Goal: Task Accomplishment & Management: Manage account settings

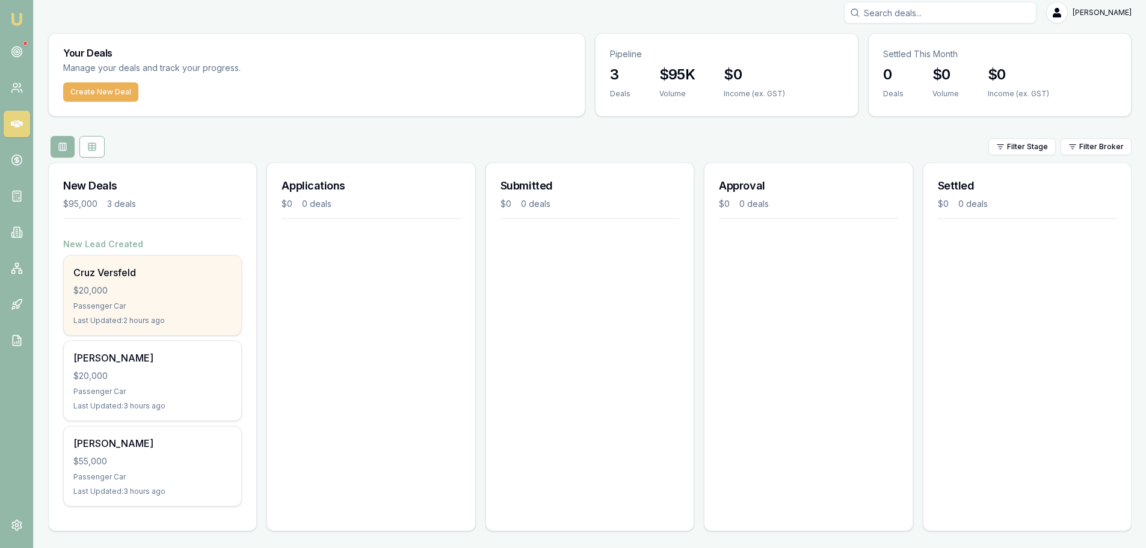
scroll to position [10, 0]
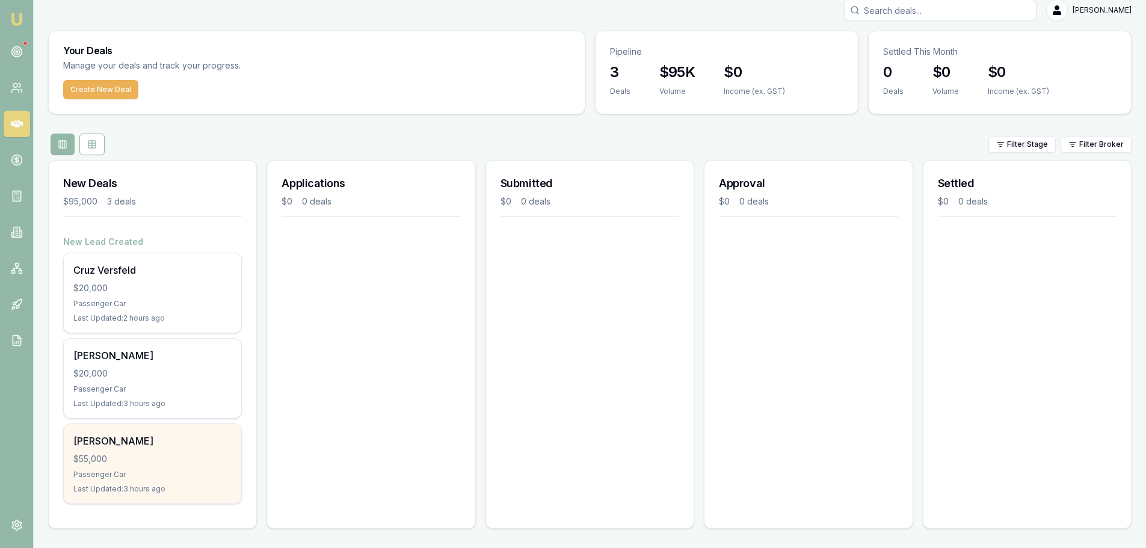
click at [153, 463] on div "$55,000" at bounding box center [152, 459] width 158 height 12
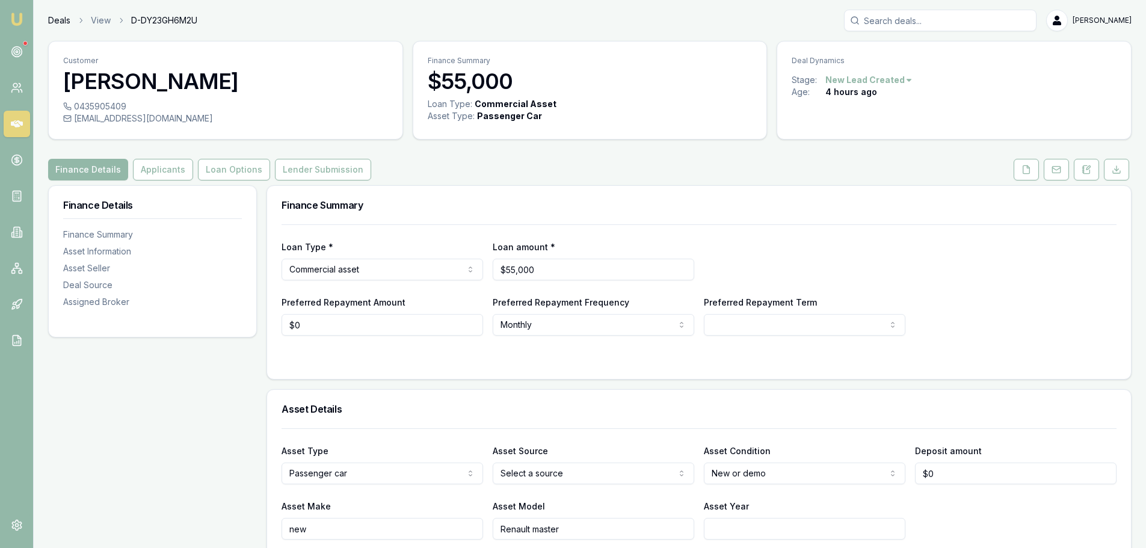
click at [55, 20] on link "Deals" at bounding box center [59, 20] width 22 height 12
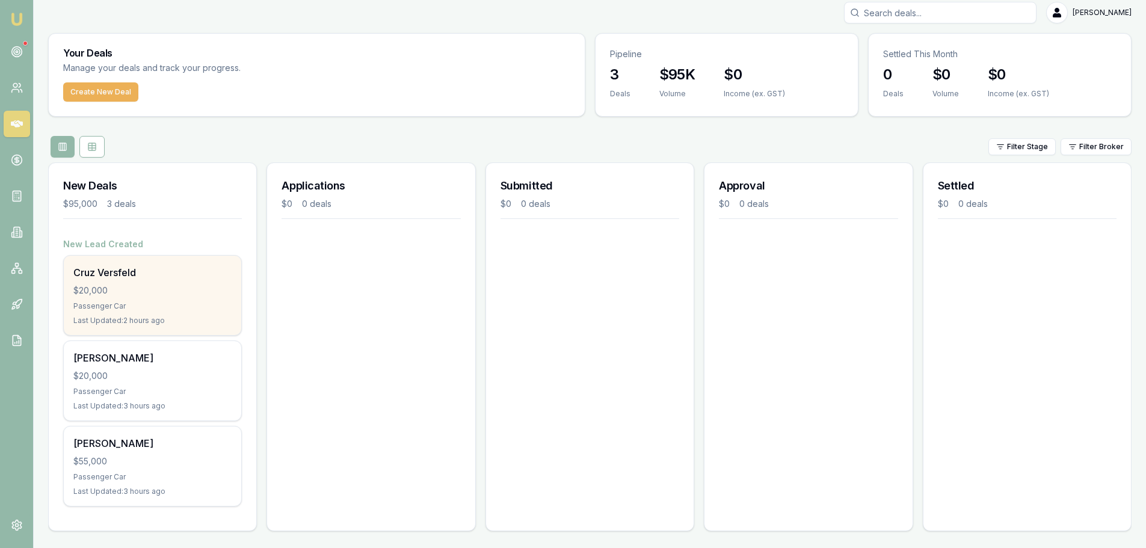
scroll to position [10, 0]
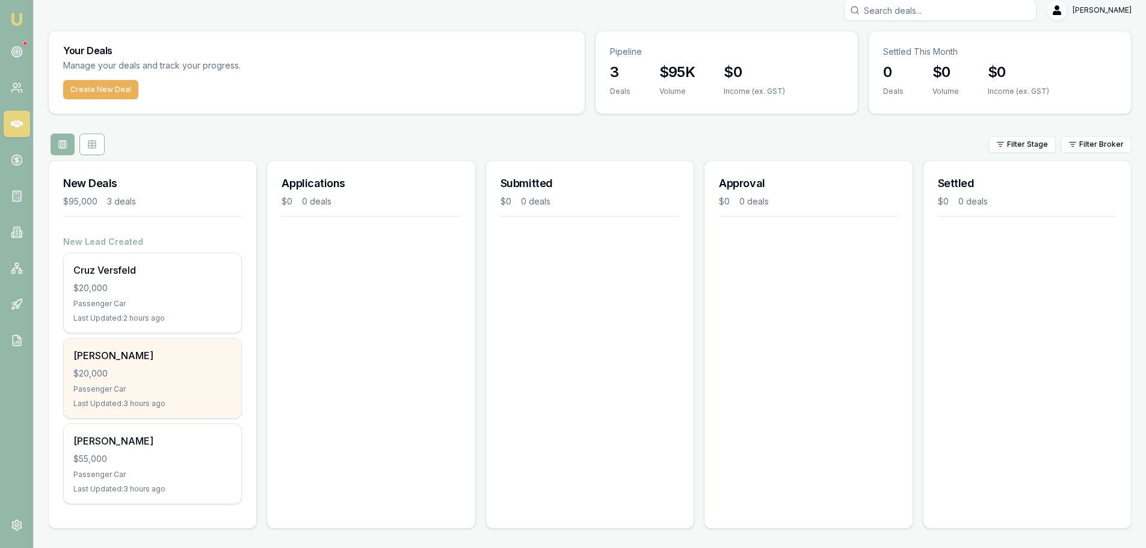
click at [157, 360] on div "[PERSON_NAME]" at bounding box center [152, 355] width 158 height 14
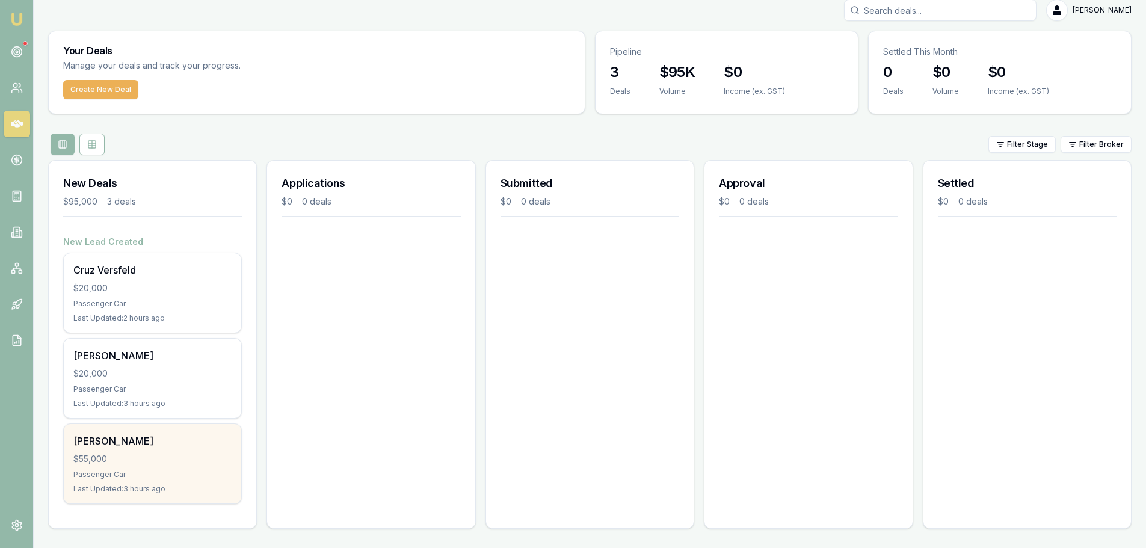
click at [122, 450] on div "Brendan Rosier $55,000 Passenger Car Last Updated: 3 hours ago" at bounding box center [152, 463] width 177 height 79
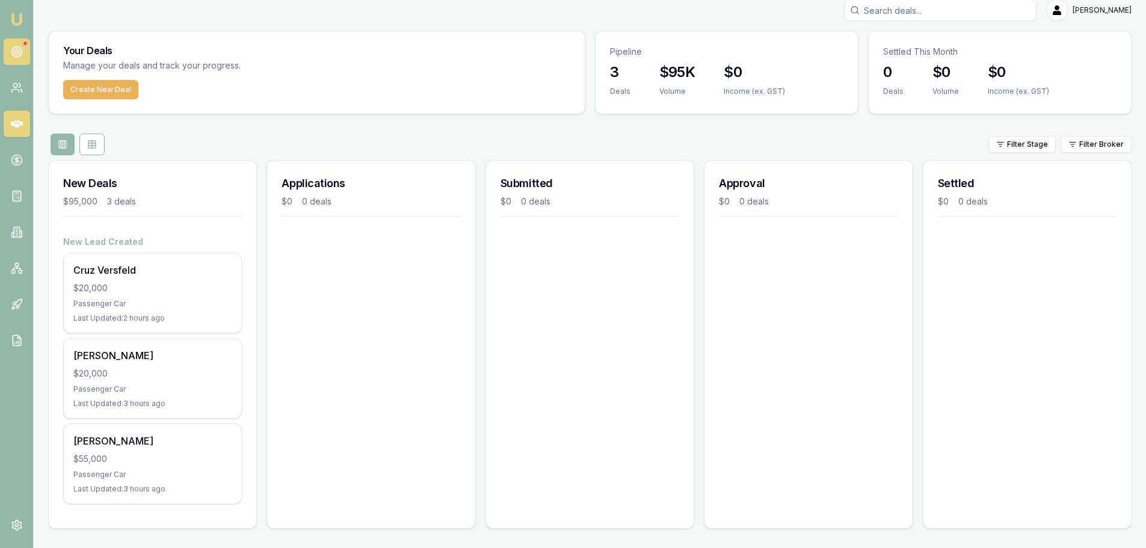
click at [23, 49] on link at bounding box center [17, 52] width 26 height 26
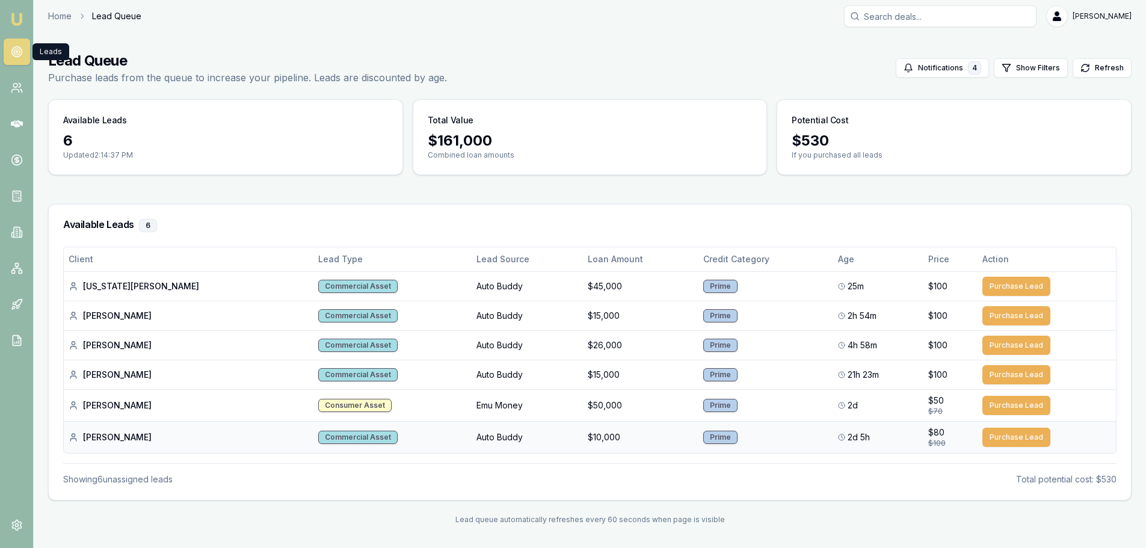
scroll to position [5, 0]
click at [688, 52] on div "Lead Queue Purchase leads from the queue to increase your pipeline. Leads are d…" at bounding box center [589, 68] width 1083 height 34
click at [54, 14] on link "Home" at bounding box center [59, 16] width 23 height 12
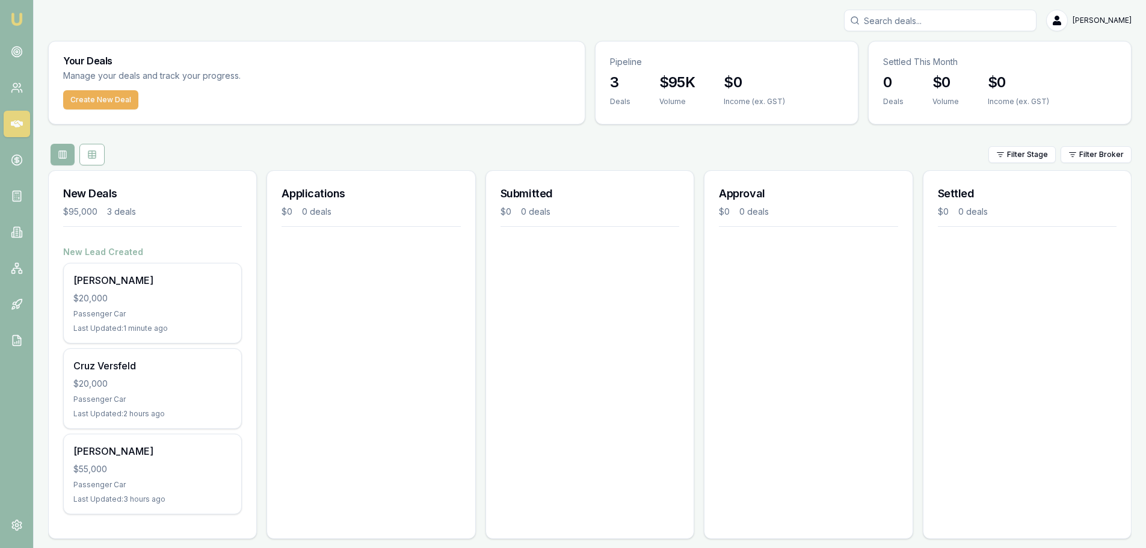
click at [384, 352] on div "Applications $0 0 deals" at bounding box center [370, 354] width 209 height 369
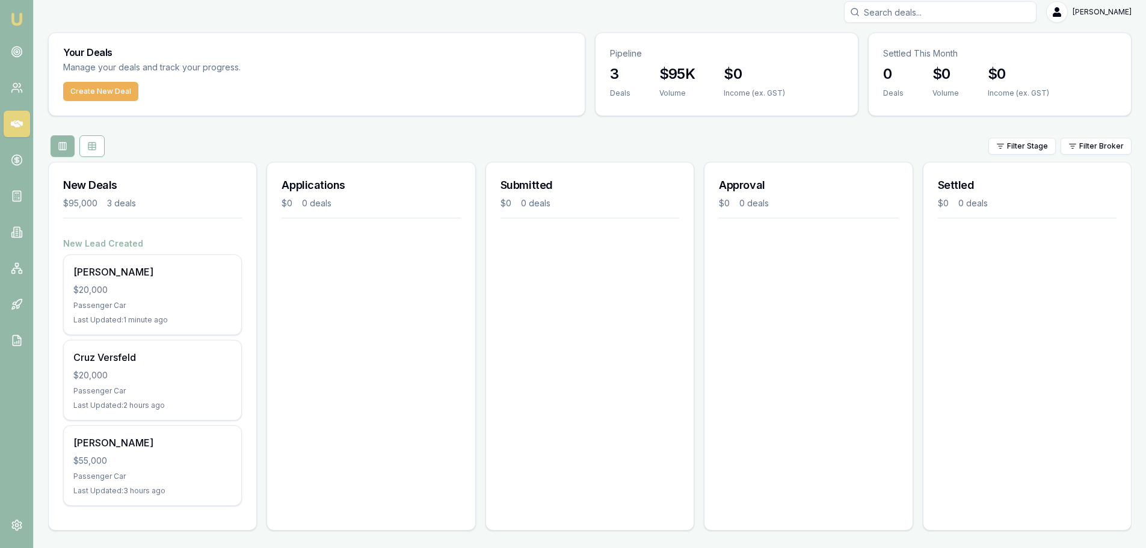
scroll to position [10, 0]
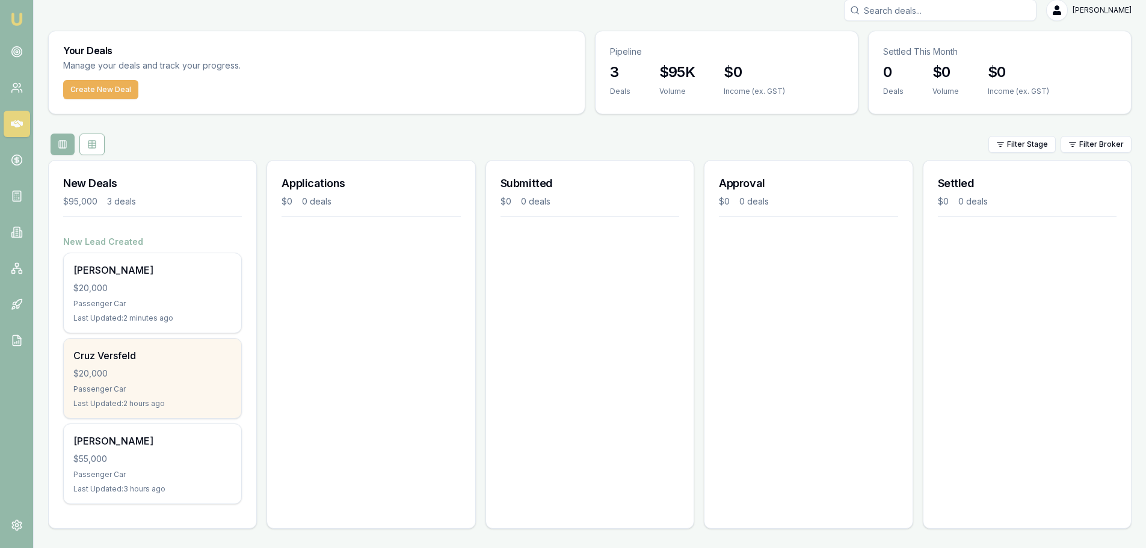
click at [146, 409] on div "Cruz Versfeld $20,000 Passenger Car Last Updated: 2 hours ago" at bounding box center [152, 378] width 177 height 79
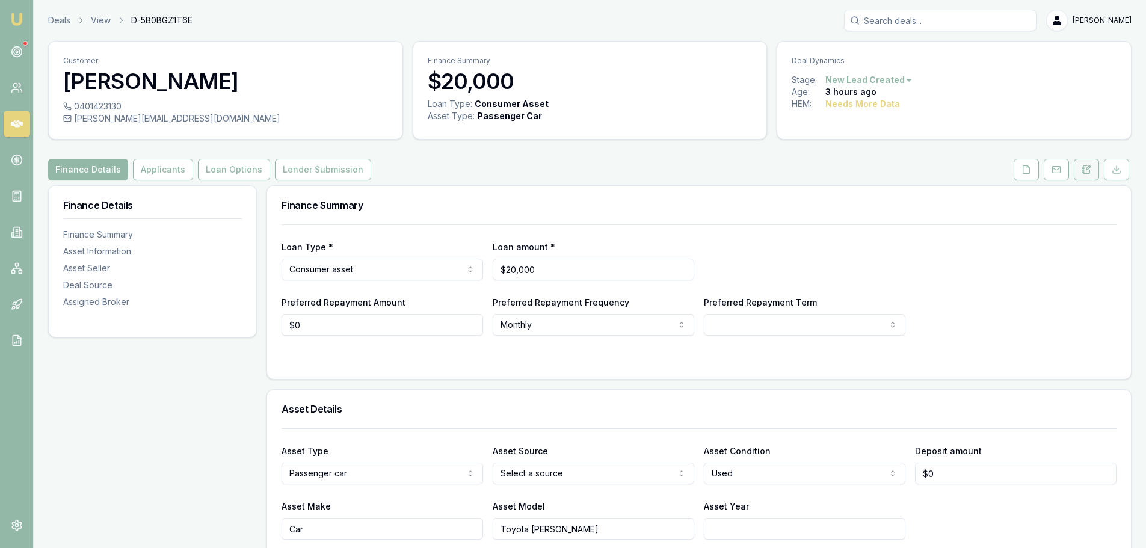
click at [1088, 173] on icon at bounding box center [1087, 170] width 10 height 10
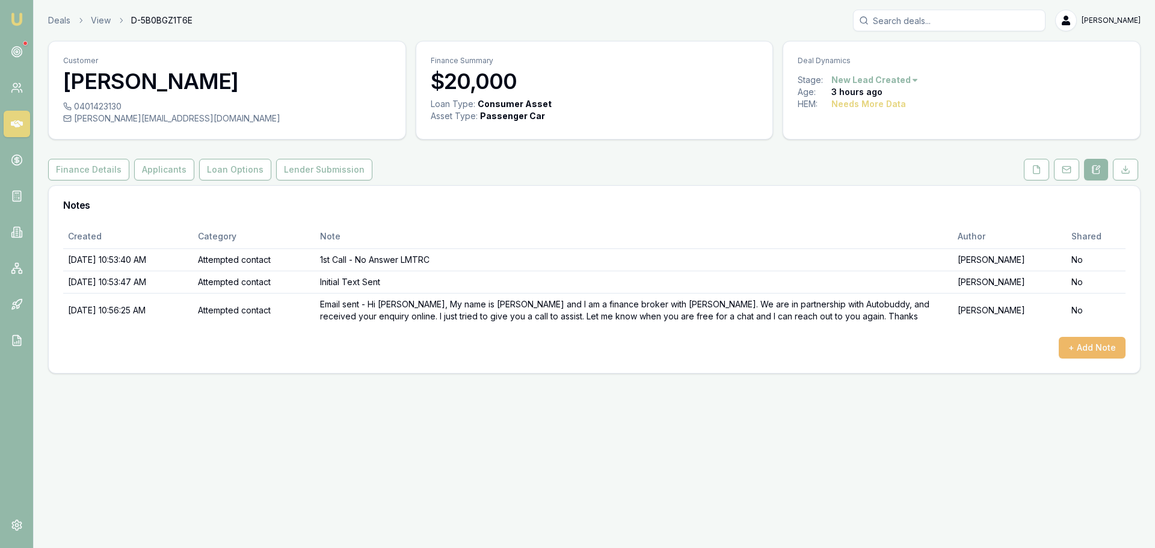
click at [1071, 348] on button "+ Add Note" at bounding box center [1092, 348] width 67 height 22
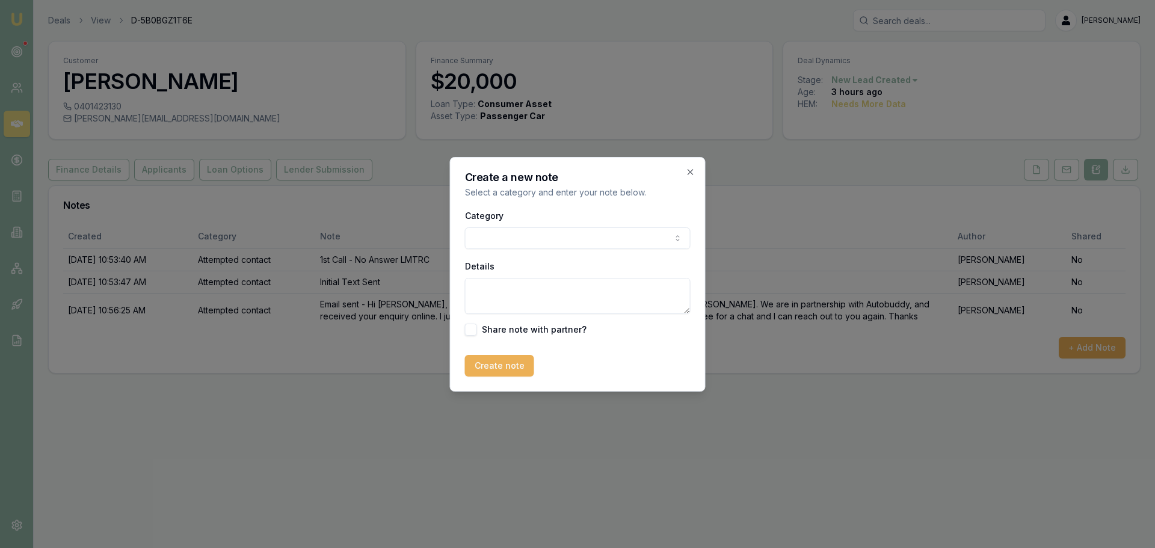
click at [551, 244] on body "Emu Broker Deals View D-5B0BGZ1T6E Jack Armstrong Toggle Menu Customer Henry Pe…" at bounding box center [577, 274] width 1155 height 548
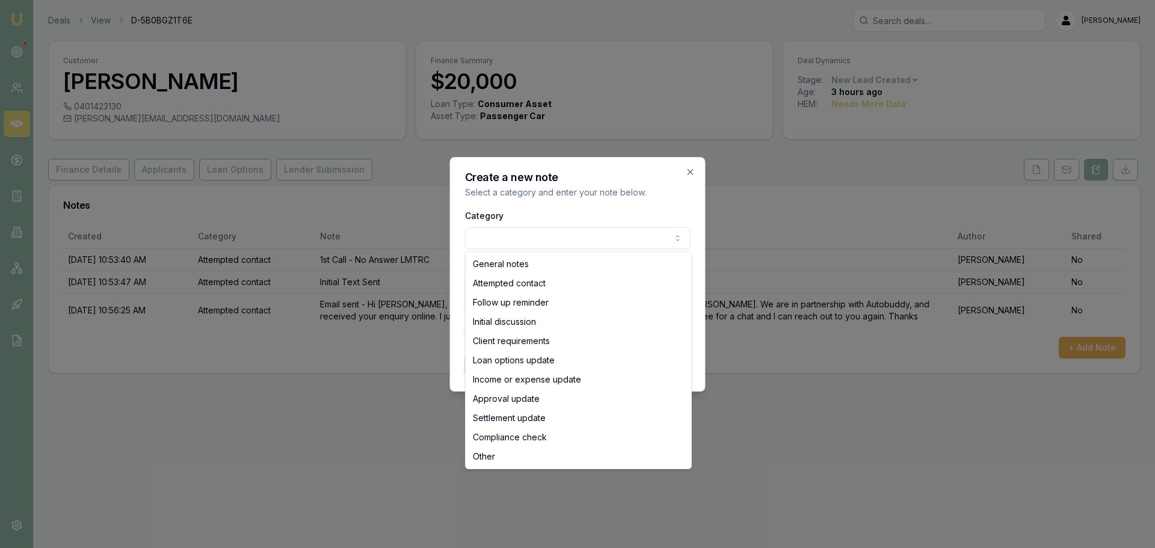
select select "ATTEMPTED_CONTACT"
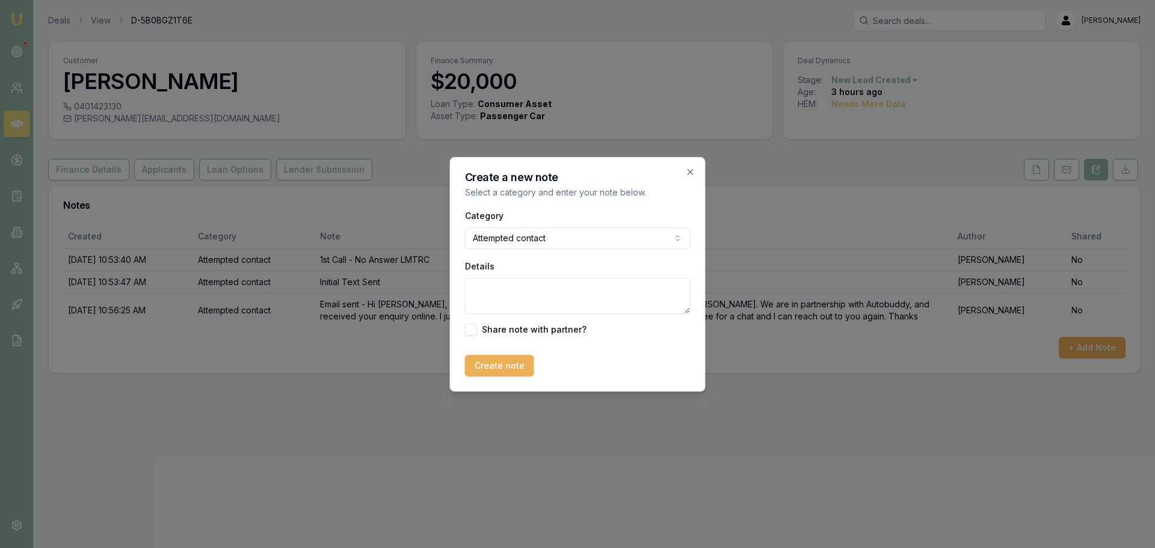
click at [510, 301] on textarea "Details" at bounding box center [578, 296] width 226 height 36
type textarea "Called again - no answer"
click at [492, 372] on button "Create note" at bounding box center [499, 366] width 69 height 22
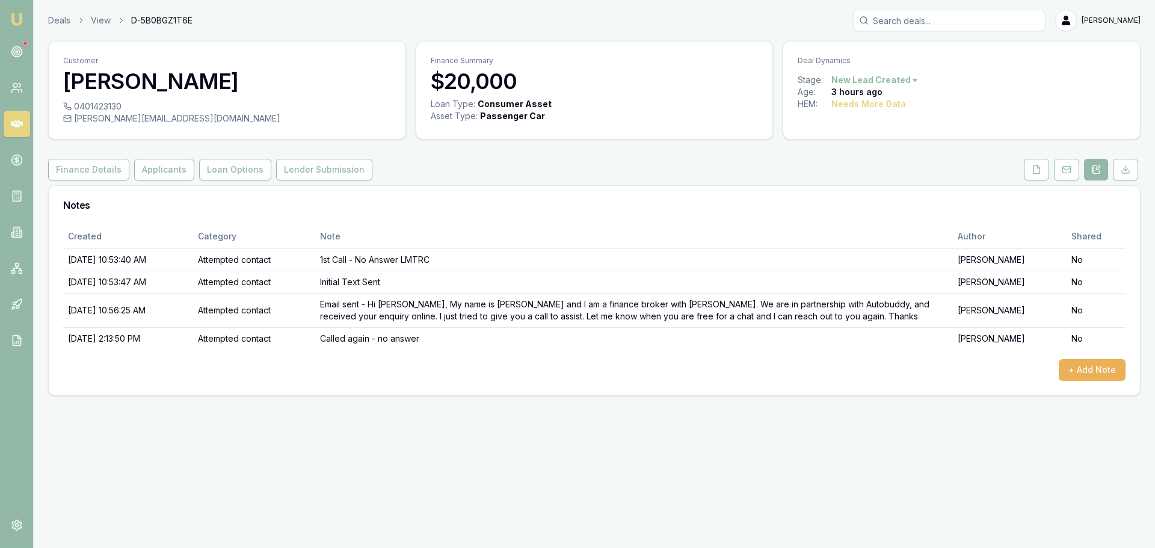
click at [750, 504] on div "Emu Broker Deals View D-5B0BGZ1T6E Jack Armstrong Toggle Menu Customer Henry Pe…" at bounding box center [577, 274] width 1155 height 548
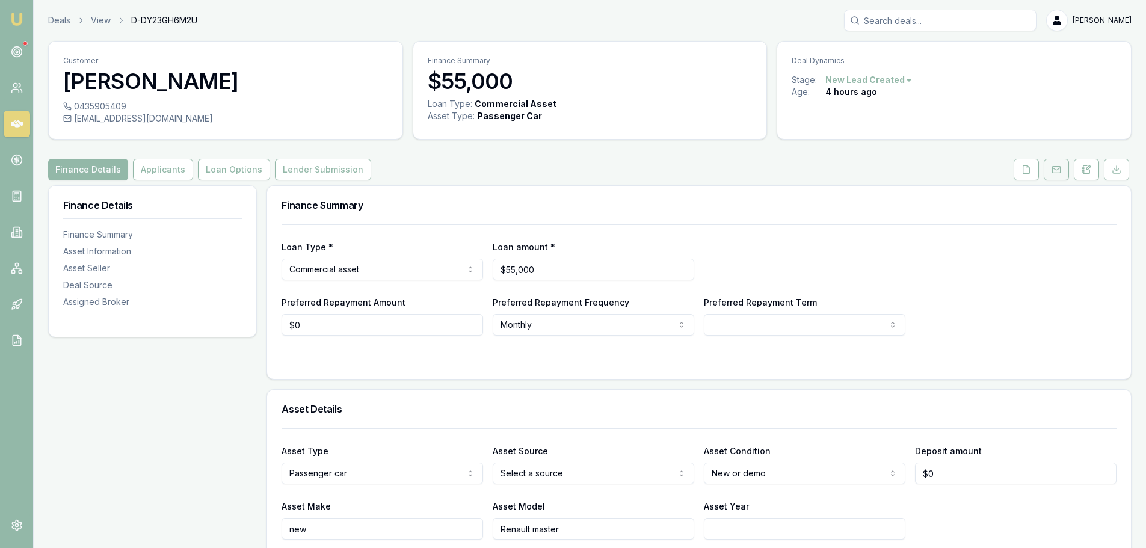
drag, startPoint x: 1077, startPoint y: 168, endPoint x: 1064, endPoint y: 174, distance: 14.5
click at [1077, 168] on button at bounding box center [1086, 170] width 25 height 22
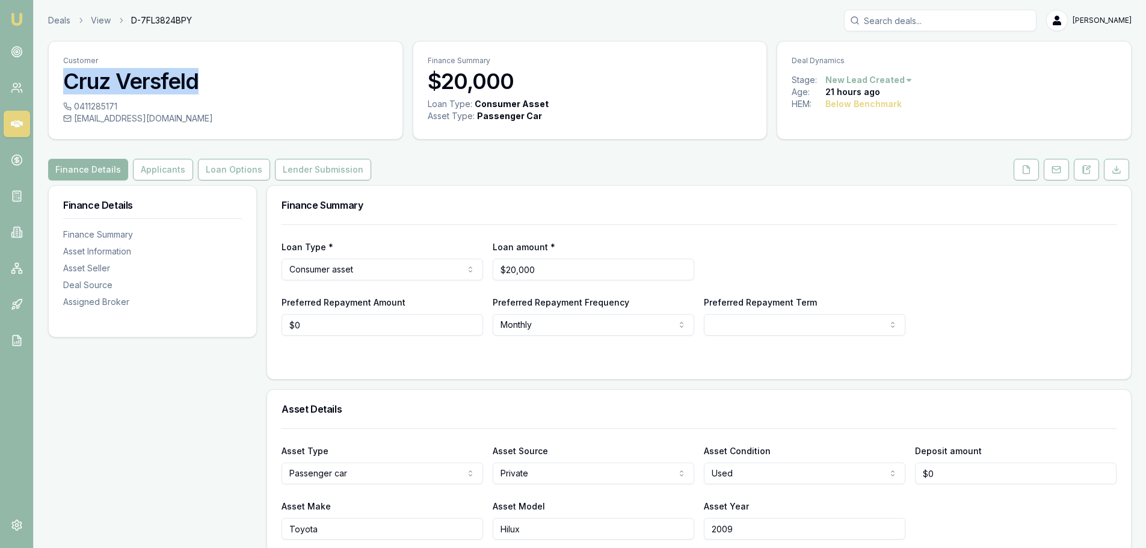
drag, startPoint x: 210, startPoint y: 84, endPoint x: 59, endPoint y: 87, distance: 151.0
click at [59, 87] on div "Customer Cruz Versfeld" at bounding box center [226, 71] width 354 height 59
copy h3 "Cruz Versfeld"
click at [161, 176] on button "Applicants" at bounding box center [163, 170] width 60 height 22
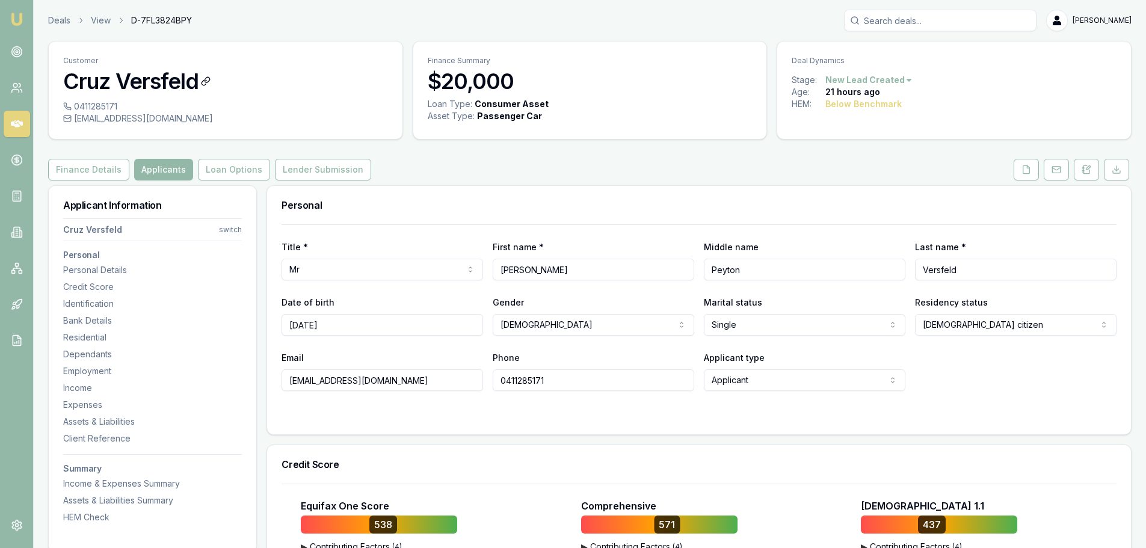
click at [324, 90] on h3 "Cruz Versfeld" at bounding box center [225, 81] width 325 height 24
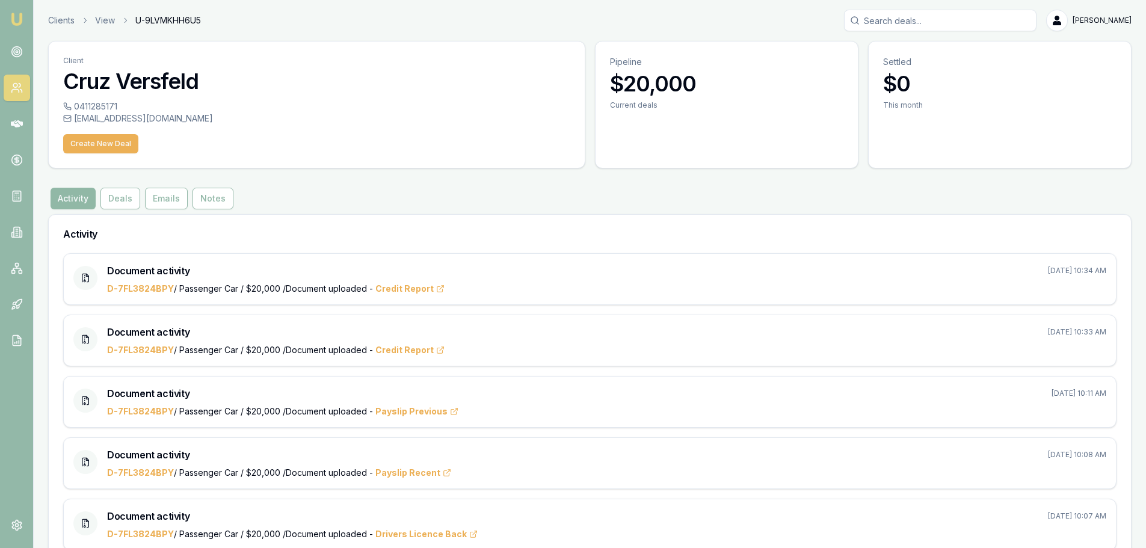
click at [73, 193] on button "Activity" at bounding box center [73, 199] width 45 height 22
drag, startPoint x: 20, startPoint y: 78, endPoint x: 20, endPoint y: 93, distance: 14.4
click at [20, 80] on link at bounding box center [17, 88] width 26 height 26
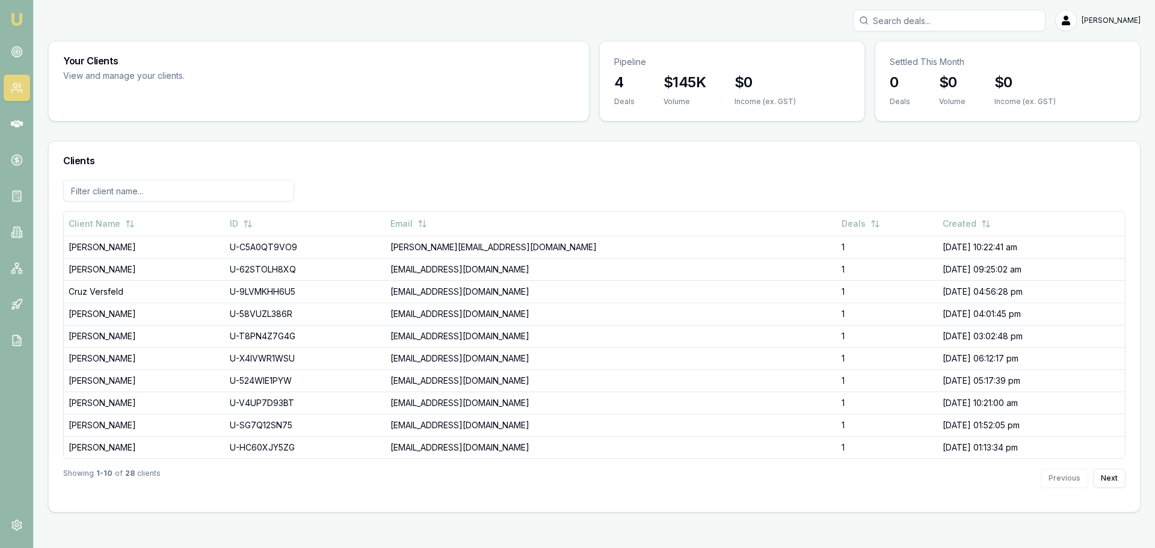
click at [22, 78] on link at bounding box center [17, 88] width 26 height 26
click at [242, 59] on h3 "Your Clients" at bounding box center [318, 61] width 511 height 10
click at [17, 96] on link at bounding box center [17, 88] width 26 height 26
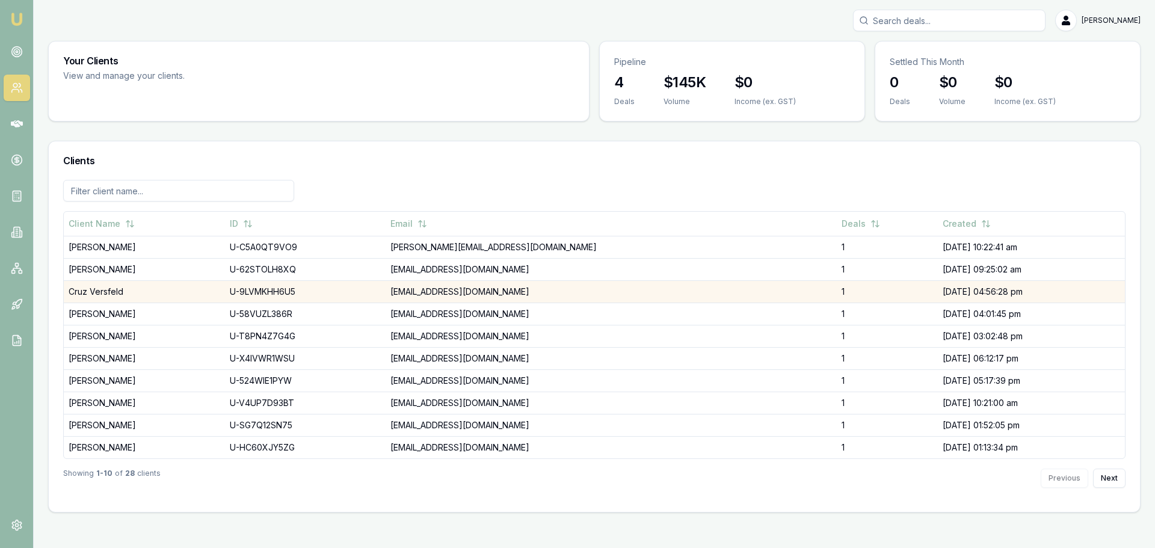
click at [118, 286] on td "Cruz Versfeld" at bounding box center [144, 291] width 161 height 22
click at [118, 286] on div "Emu Broker [PERSON_NAME] Toggle Menu Your Clients View and manage your clients.…" at bounding box center [577, 274] width 1155 height 548
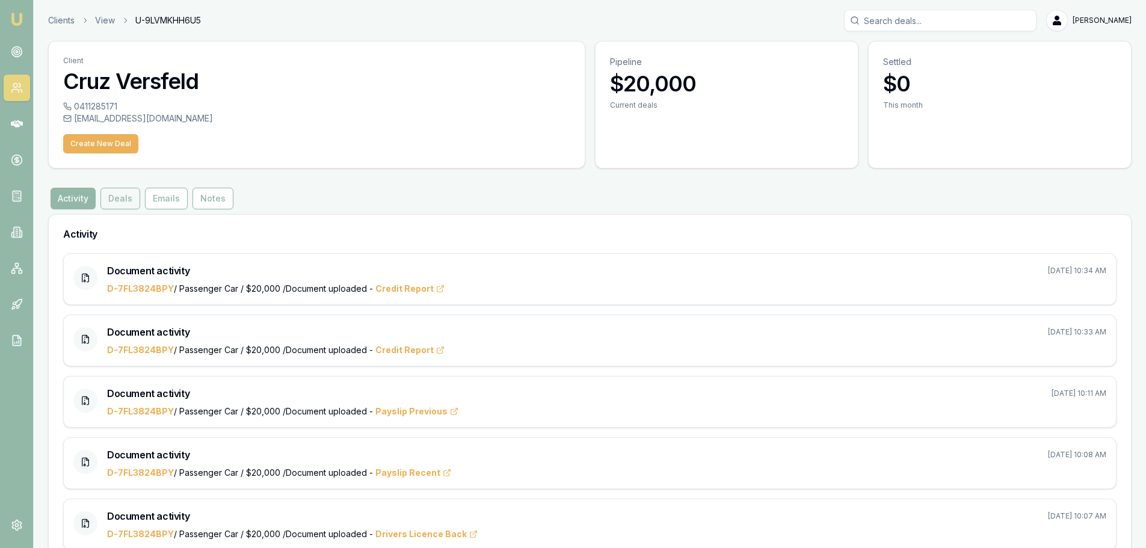
click at [121, 203] on button "Deals" at bounding box center [120, 199] width 40 height 22
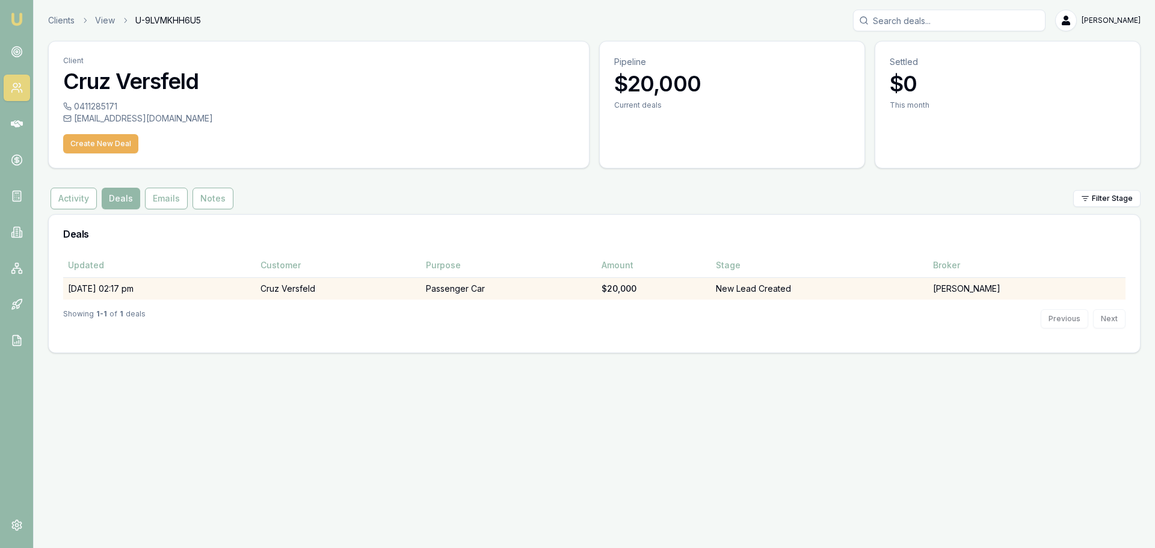
click at [137, 292] on td "[DATE] 02:17 pm" at bounding box center [159, 288] width 193 height 22
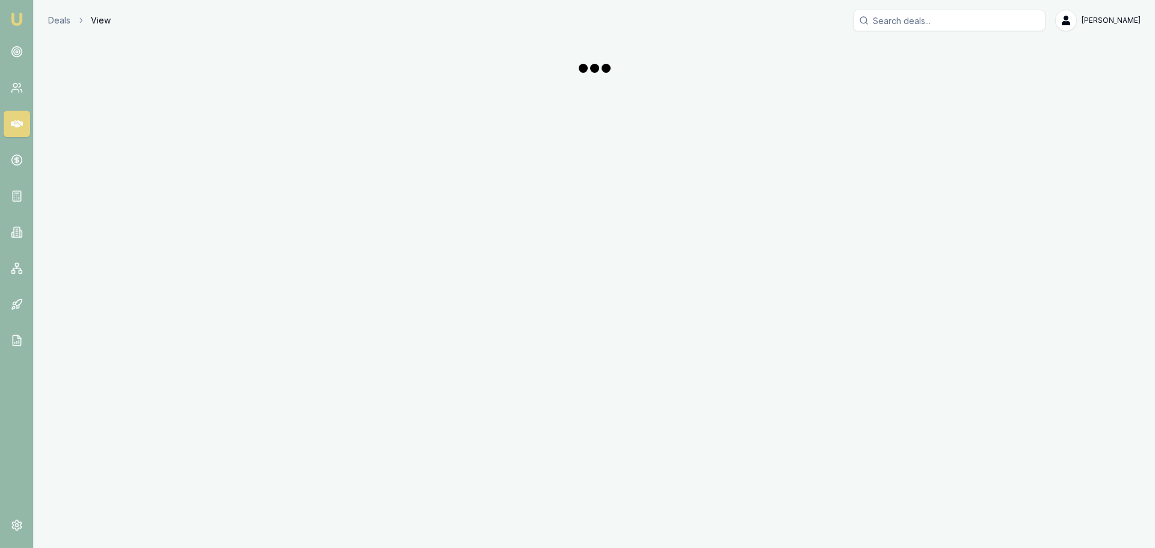
click at [137, 292] on div "Emu Broker Deals View [PERSON_NAME] Toggle Menu" at bounding box center [577, 274] width 1155 height 548
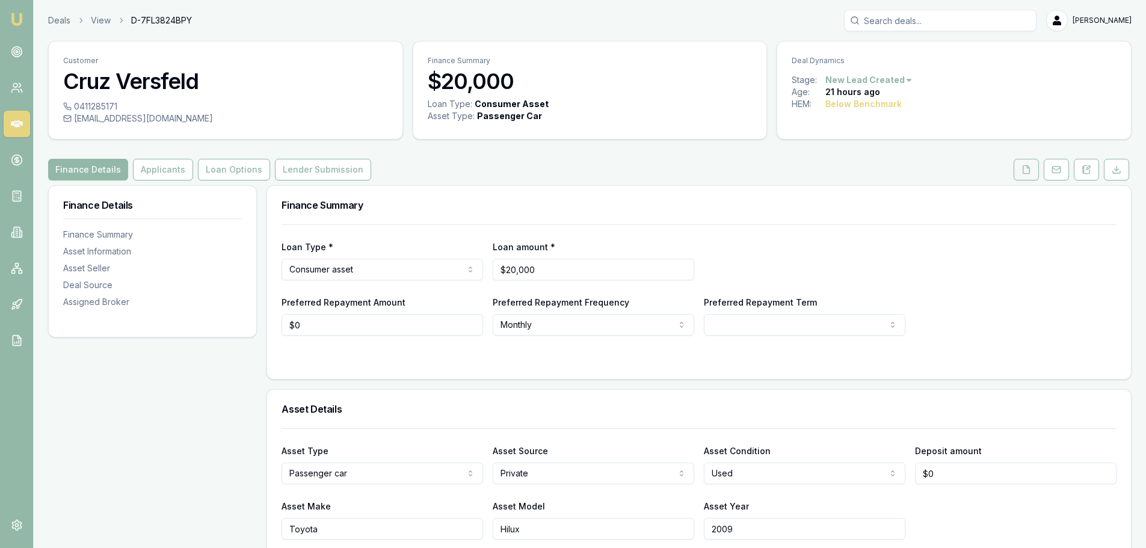
click at [1029, 171] on icon at bounding box center [1026, 169] width 7 height 8
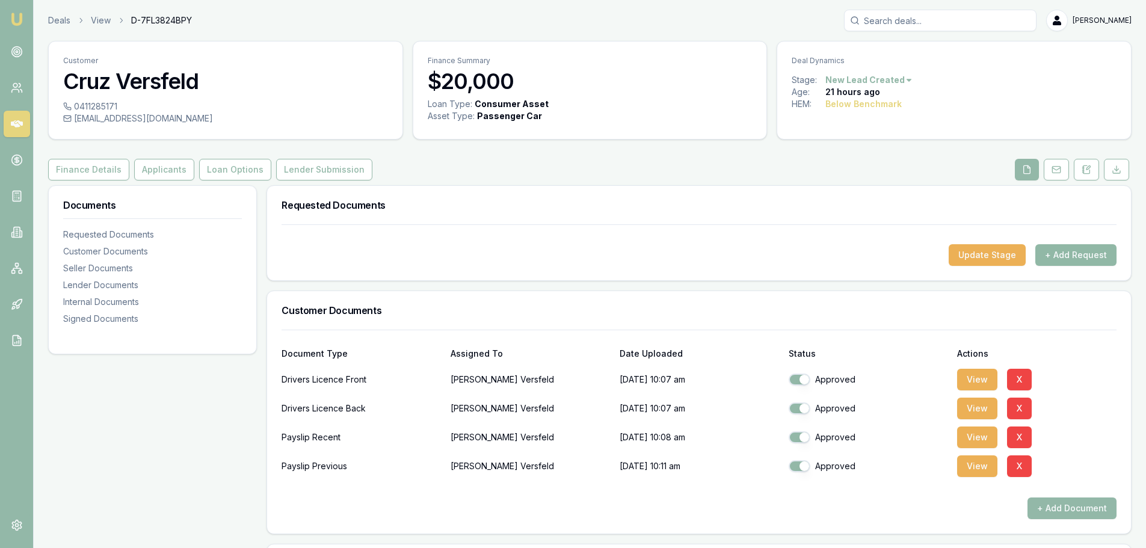
click at [1075, 254] on button "+ Add Request" at bounding box center [1075, 255] width 81 height 22
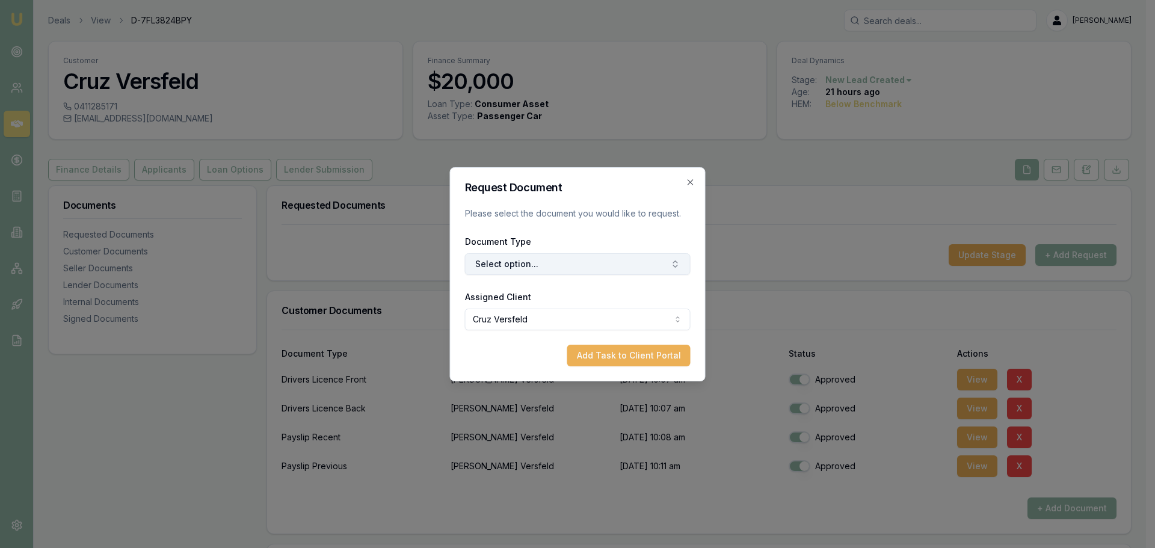
click at [558, 262] on button "Select option..." at bounding box center [578, 264] width 226 height 22
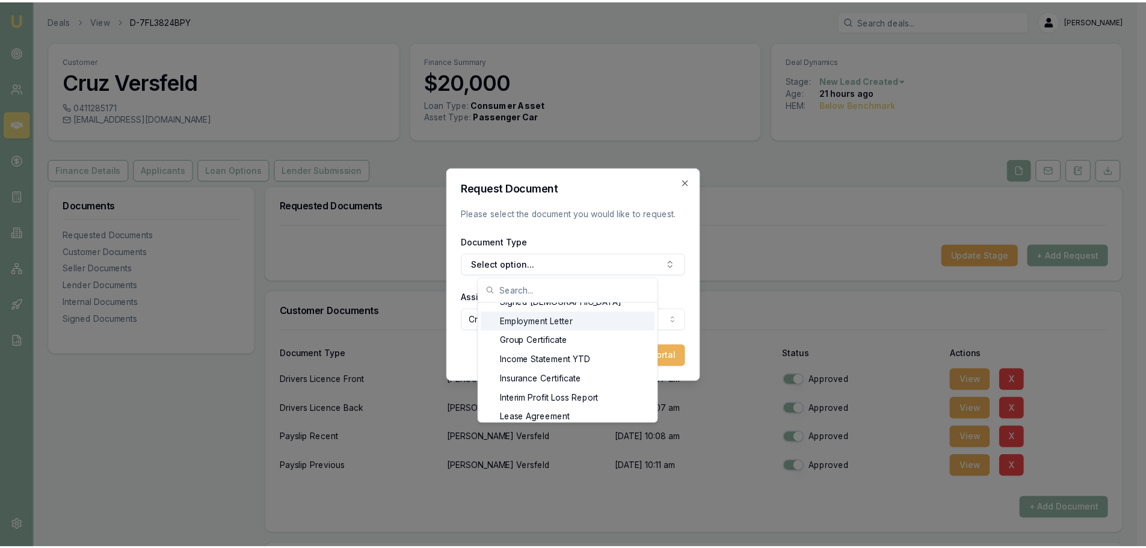
scroll to position [707, 0]
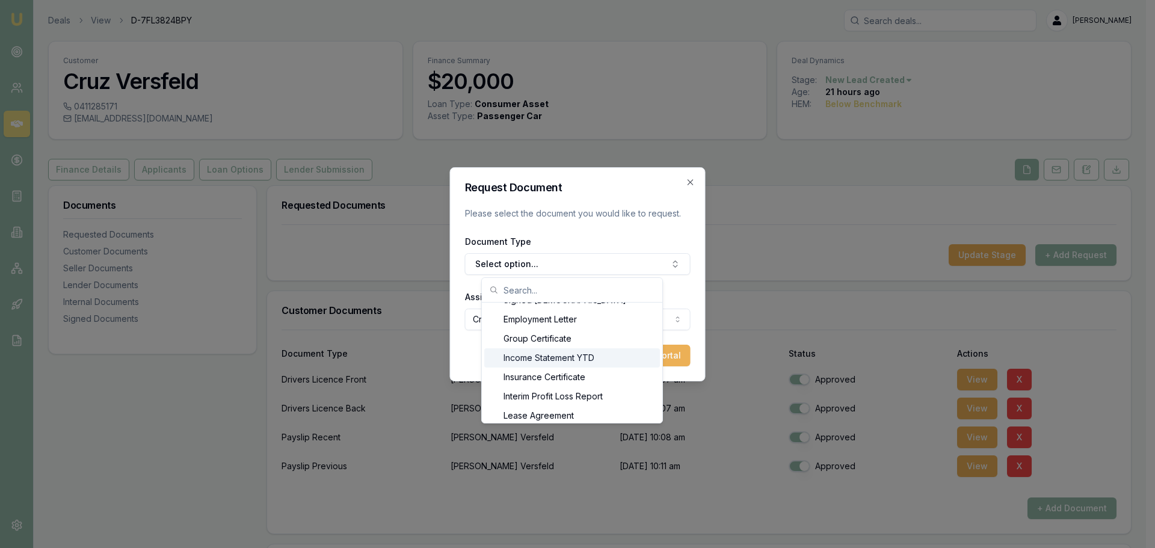
click at [585, 361] on div "Income Statement YTD" at bounding box center [572, 357] width 176 height 19
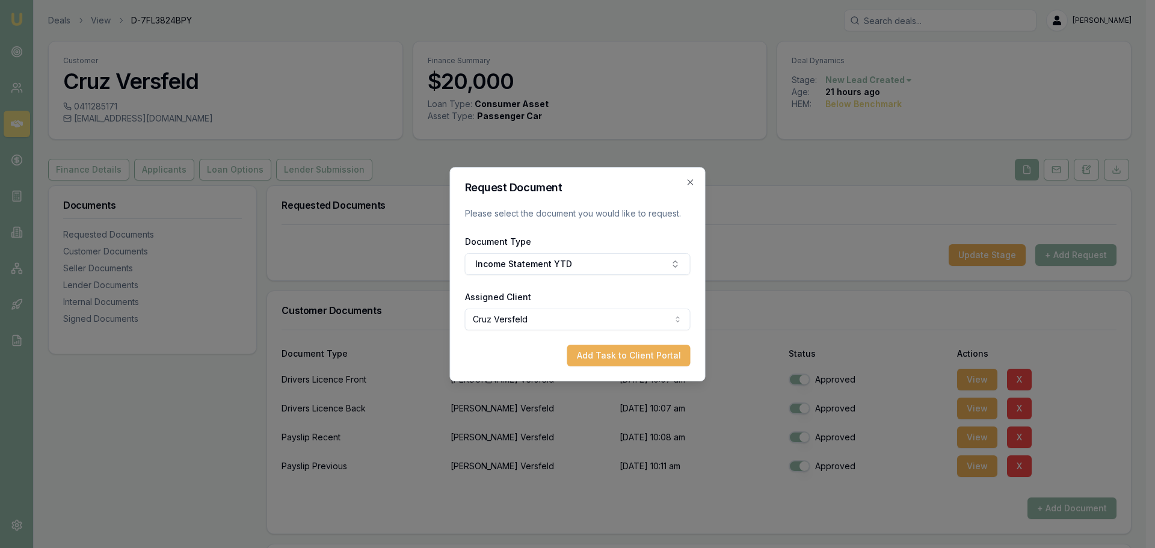
drag, startPoint x: 505, startPoint y: 339, endPoint x: 525, endPoint y: 327, distance: 23.0
click at [505, 340] on form "Request Document Please select the document you would like to request. Document…" at bounding box center [578, 274] width 226 height 184
click at [606, 358] on button "Add Task to Client Portal" at bounding box center [628, 356] width 123 height 22
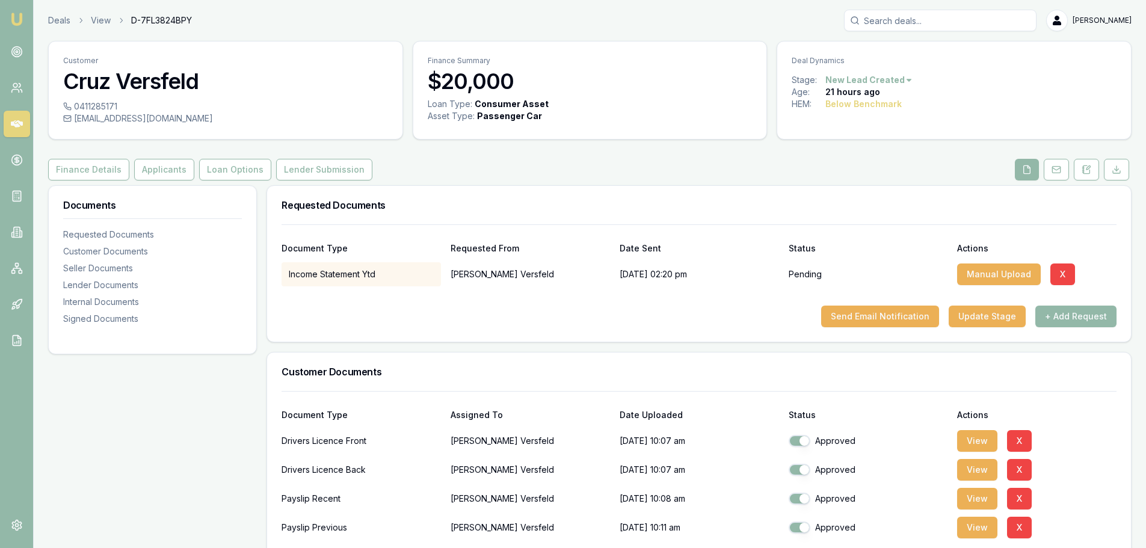
click at [324, 317] on div "Send Email Notification Update Stage + Add Request" at bounding box center [699, 317] width 835 height 22
click at [899, 314] on button "Send Email Notification" at bounding box center [880, 317] width 118 height 22
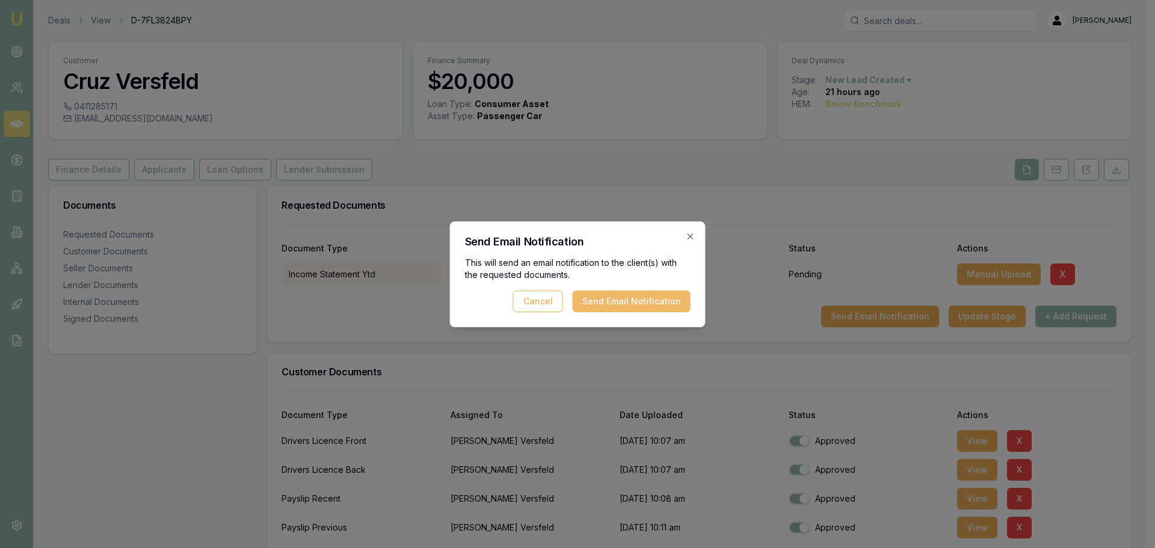
click at [635, 300] on button "Send Email Notification" at bounding box center [632, 302] width 118 height 22
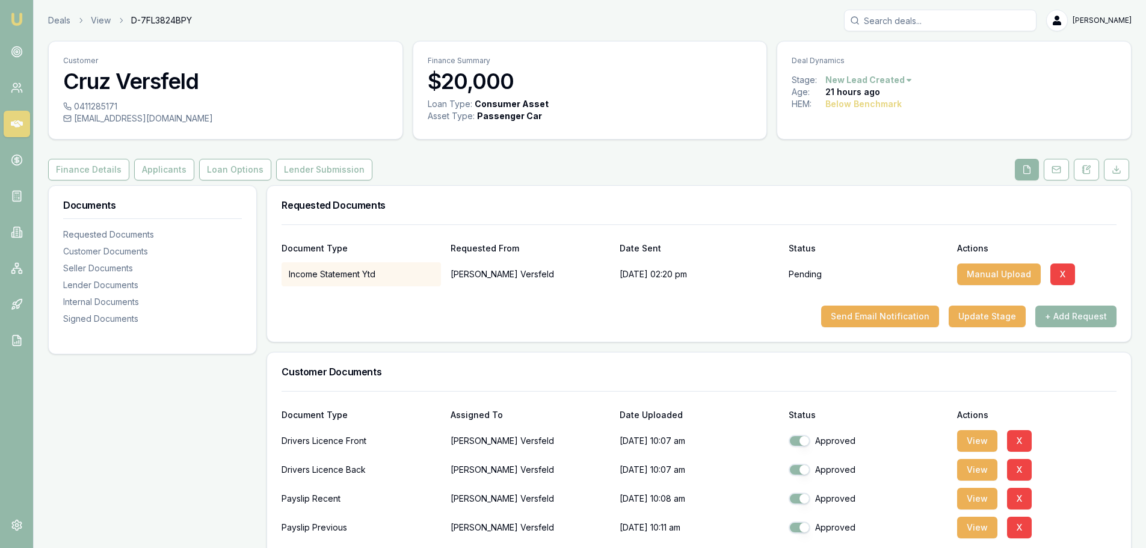
click at [411, 313] on div "Send Email Notification Update Stage + Add Request" at bounding box center [699, 317] width 835 height 22
click at [17, 43] on link at bounding box center [17, 52] width 26 height 26
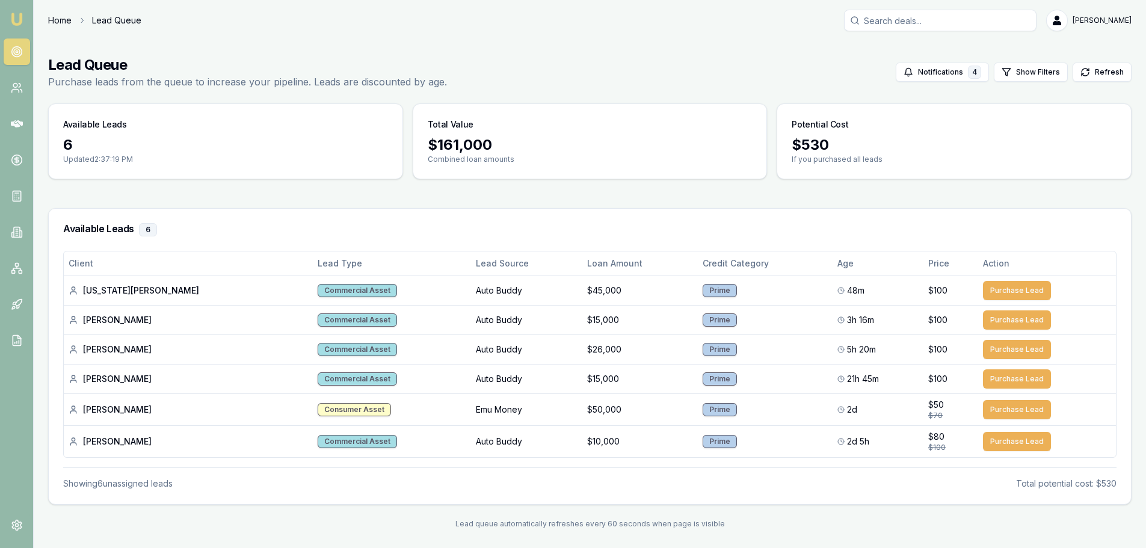
click at [57, 16] on link "Home" at bounding box center [59, 20] width 23 height 12
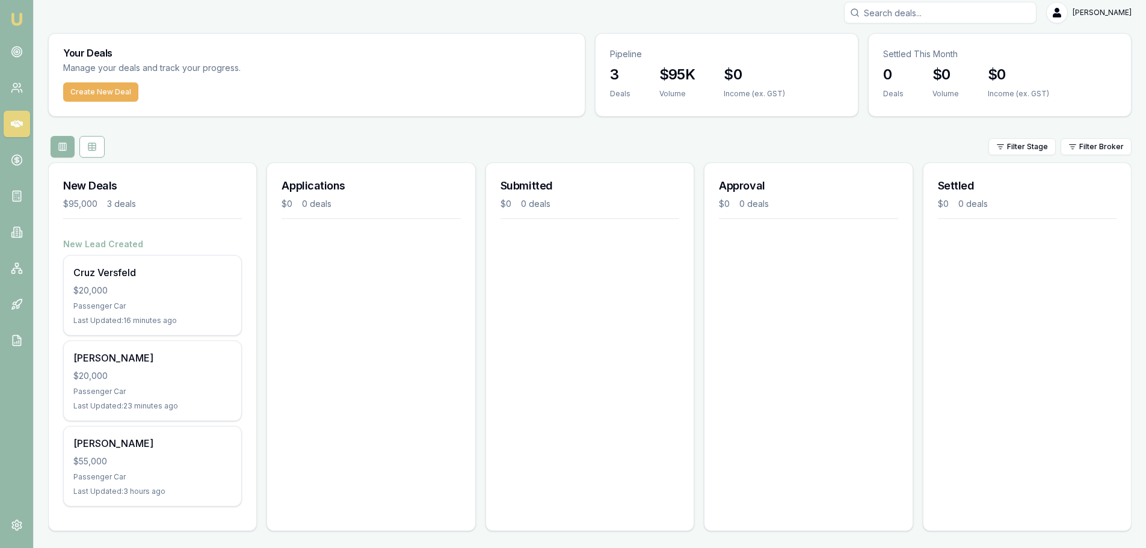
scroll to position [10, 0]
